Goal: Information Seeking & Learning: Learn about a topic

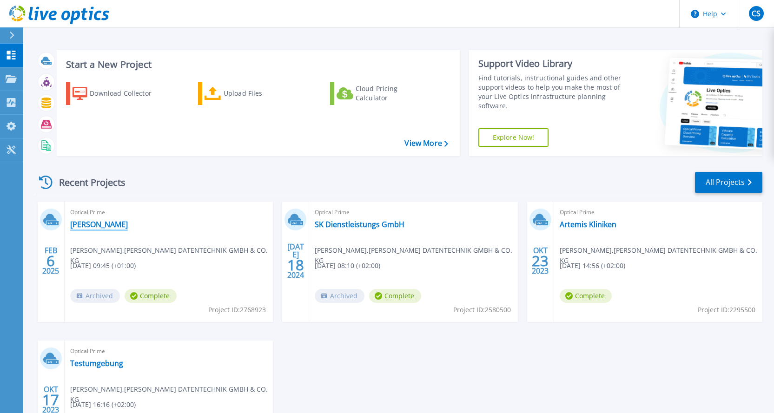
click at [98, 227] on link "[PERSON_NAME]" at bounding box center [99, 224] width 58 height 9
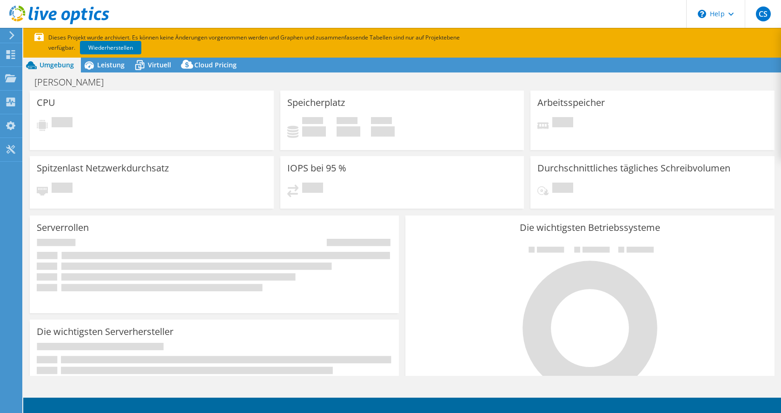
select select "USD"
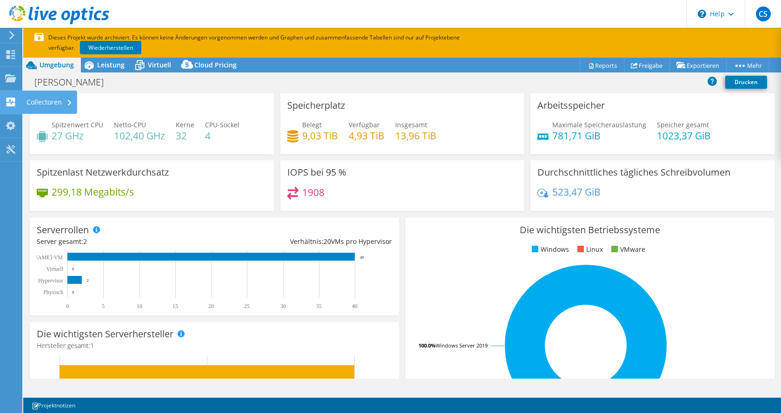
click at [11, 101] on icon at bounding box center [10, 102] width 11 height 9
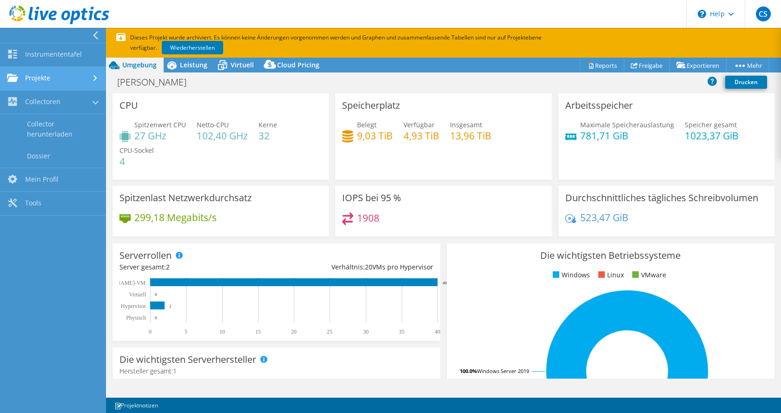
click at [42, 77] on link "Projekte" at bounding box center [53, 79] width 106 height 24
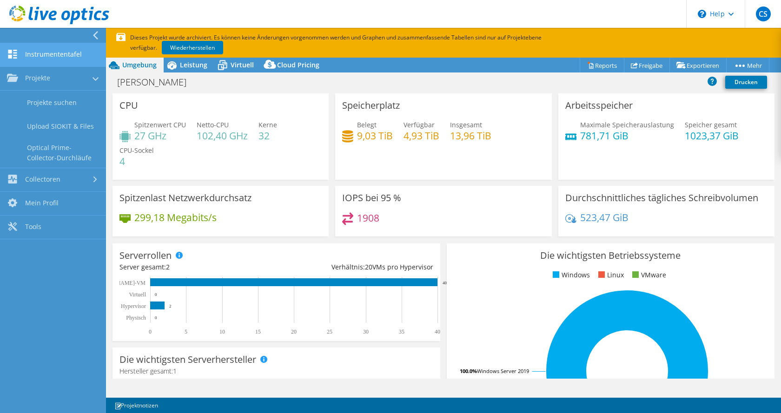
click at [50, 55] on link "Instrumententafel" at bounding box center [53, 55] width 106 height 24
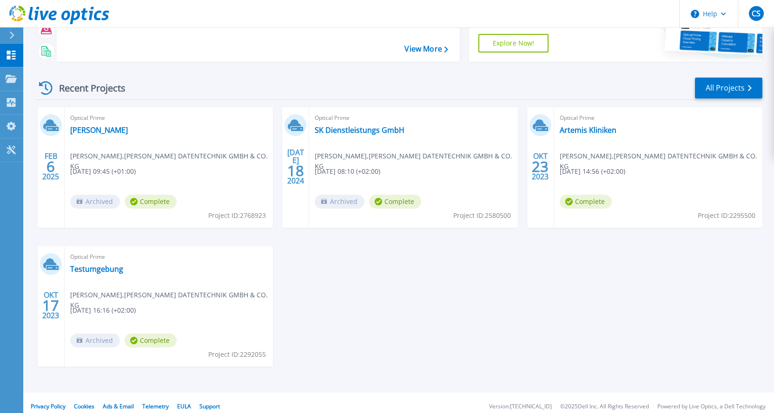
scroll to position [102, 0]
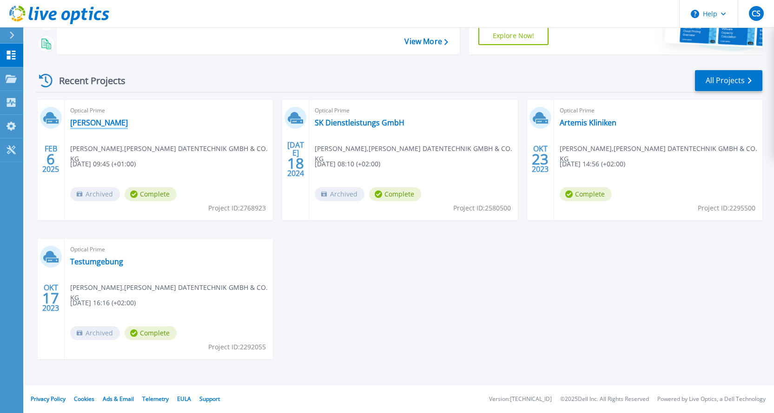
click at [114, 121] on link "[PERSON_NAME]" at bounding box center [99, 122] width 58 height 9
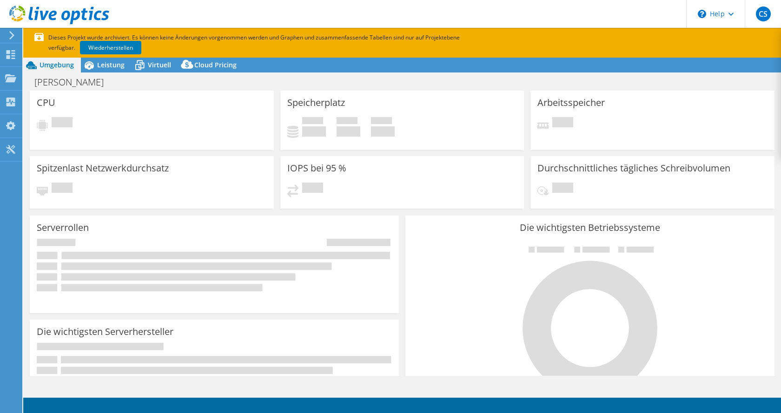
select select "USD"
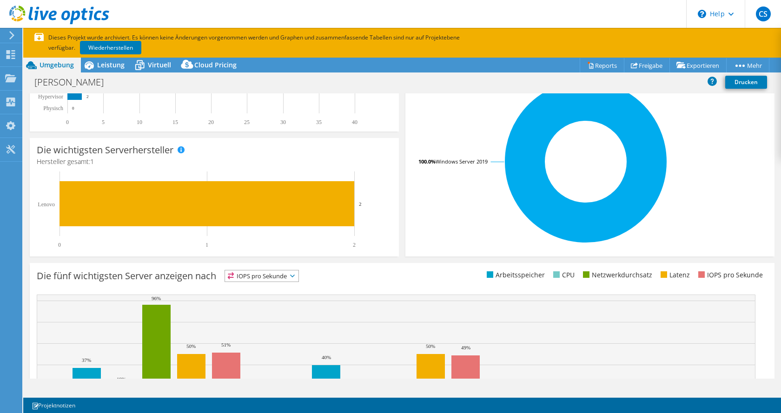
scroll to position [236, 0]
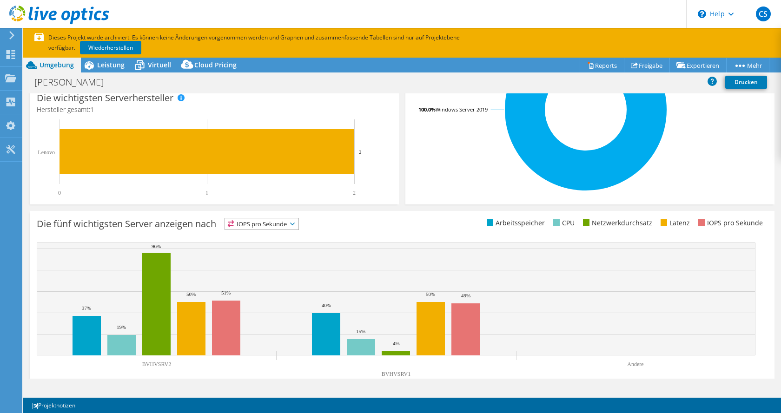
click at [295, 224] on icon at bounding box center [292, 224] width 5 height 3
click at [269, 249] on li "Arbeitsspeicher" at bounding box center [261, 249] width 73 height 13
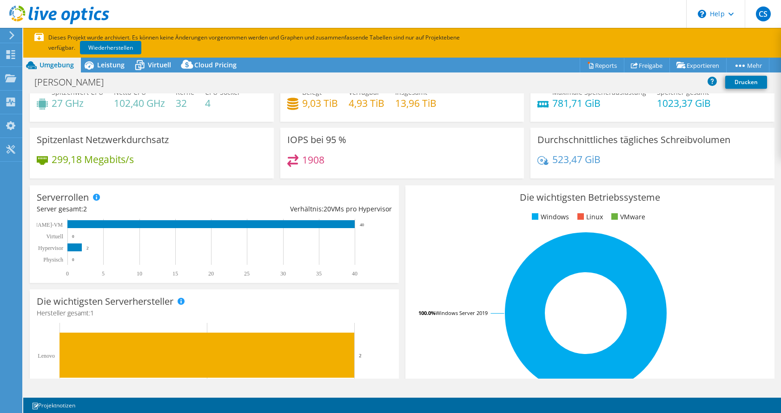
scroll to position [30, 0]
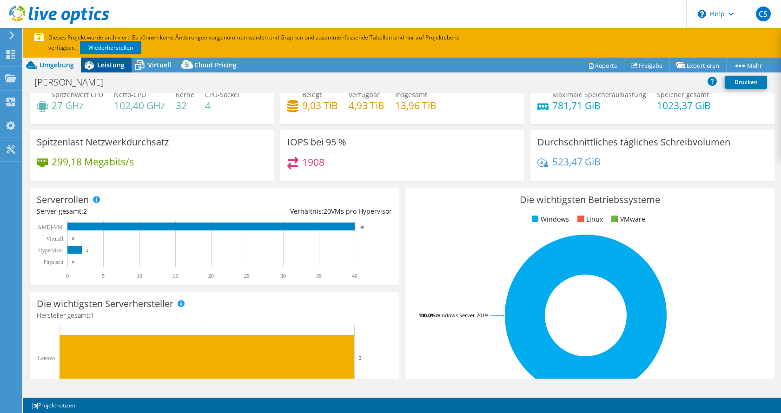
click at [111, 62] on span "Leistung" at bounding box center [110, 64] width 27 height 9
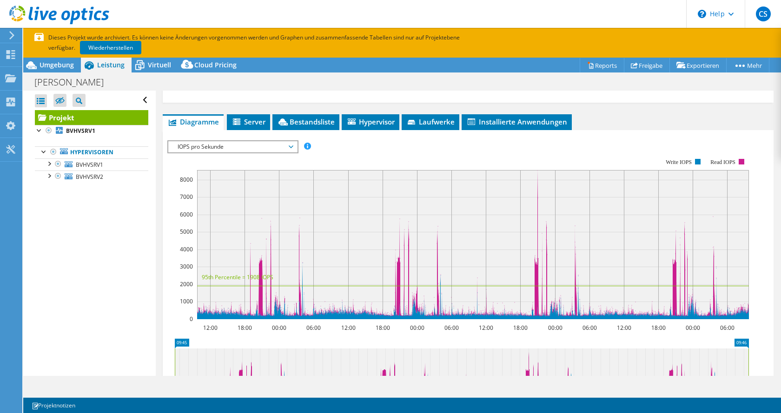
scroll to position [159, 0]
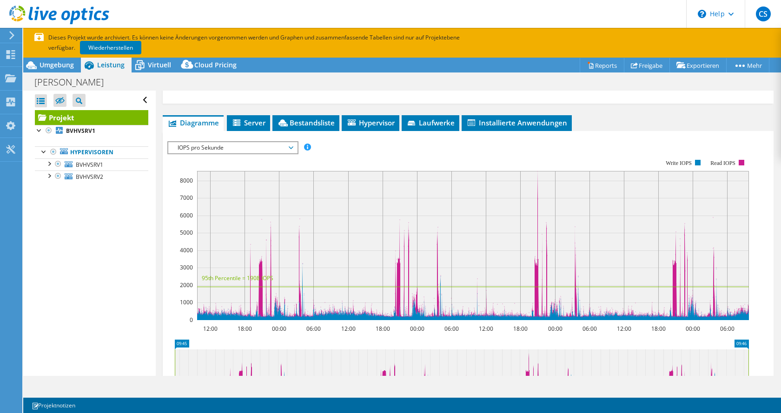
click at [291, 148] on span "IOPS pro Sekunde" at bounding box center [232, 147] width 119 height 11
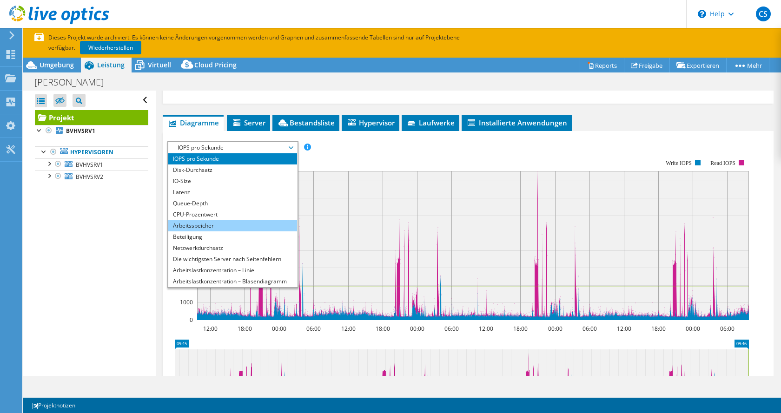
click at [206, 226] on li "Arbeitsspeicher" at bounding box center [232, 225] width 129 height 11
